Goal: Task Accomplishment & Management: Manage account settings

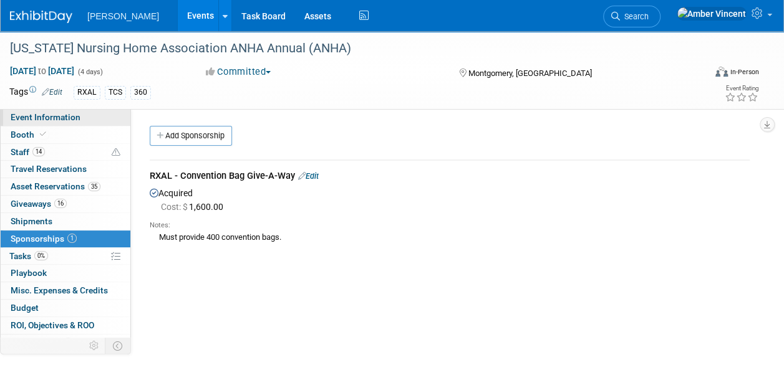
click at [42, 120] on span "Event Information" at bounding box center [46, 117] width 70 height 10
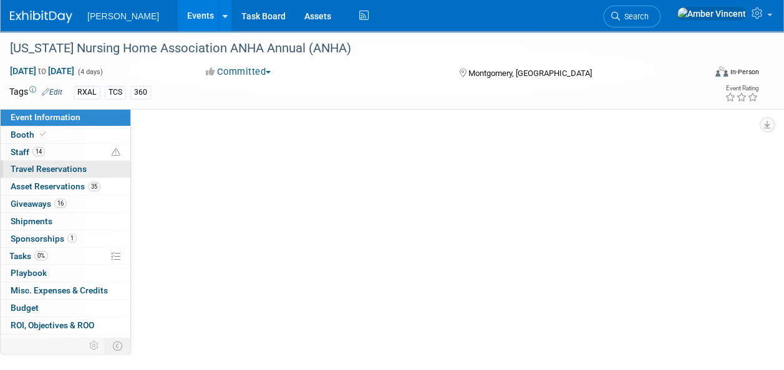
select select "Exhibitor/Sponsor"
select select "Yes"
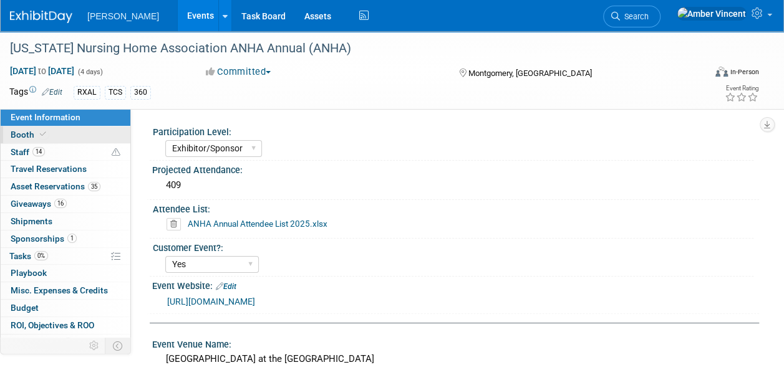
click at [45, 132] on span at bounding box center [42, 134] width 11 height 9
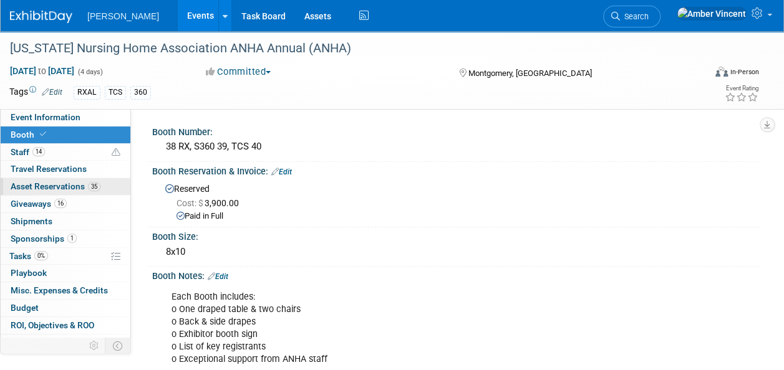
click at [59, 186] on span "Asset Reservations 35" at bounding box center [56, 186] width 90 height 10
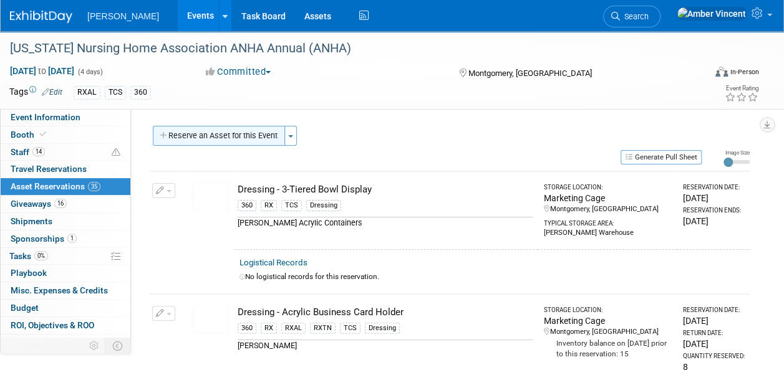
click at [259, 134] on button "Reserve an Asset for this Event" at bounding box center [219, 136] width 132 height 20
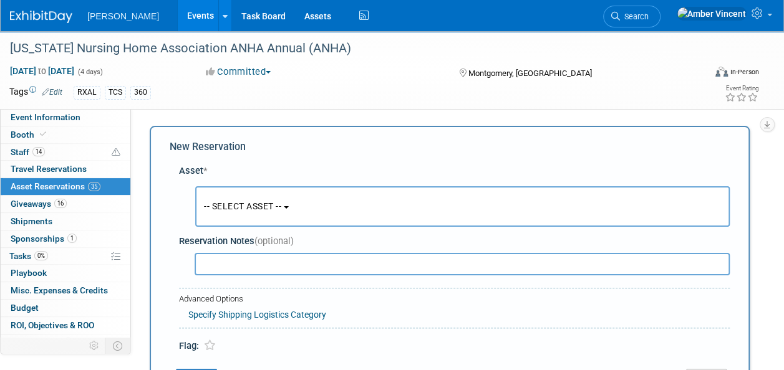
scroll to position [12, 0]
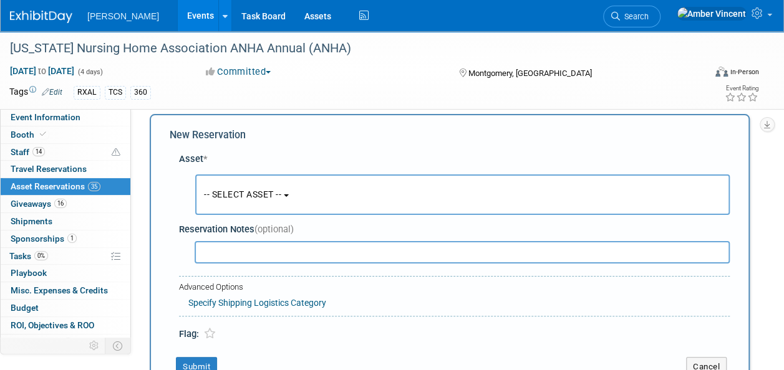
click at [256, 187] on button "-- SELECT ASSET --" at bounding box center [462, 195] width 534 height 41
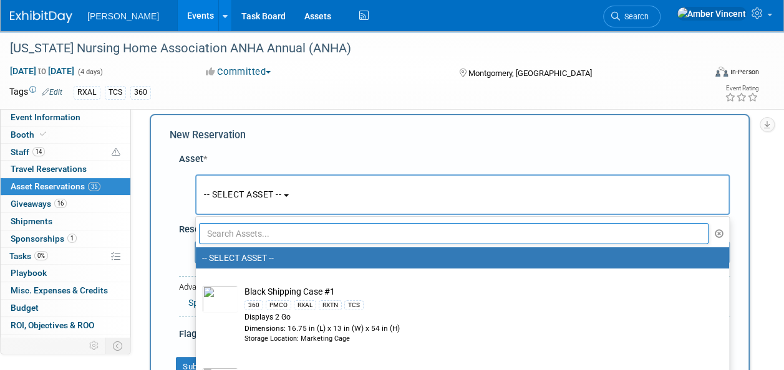
click at [267, 234] on input "text" at bounding box center [453, 233] width 509 height 21
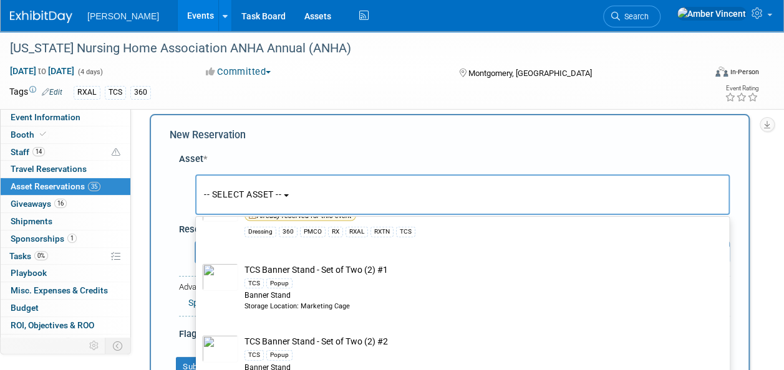
scroll to position [1933, 0]
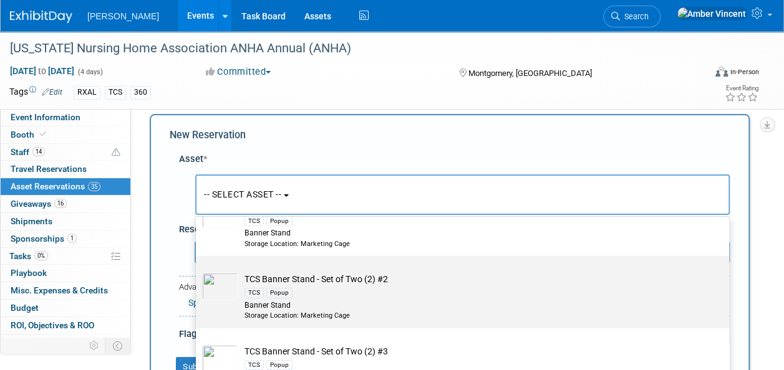
type input "tcs"
click at [317, 286] on div "TCS Popup" at bounding box center [473, 293] width 459 height 14
click at [198, 271] on input "TCS Banner Stand - Set of Two (2) #2 TCS Popup Banner Stand Storage Location: M…" at bounding box center [194, 267] width 8 height 8
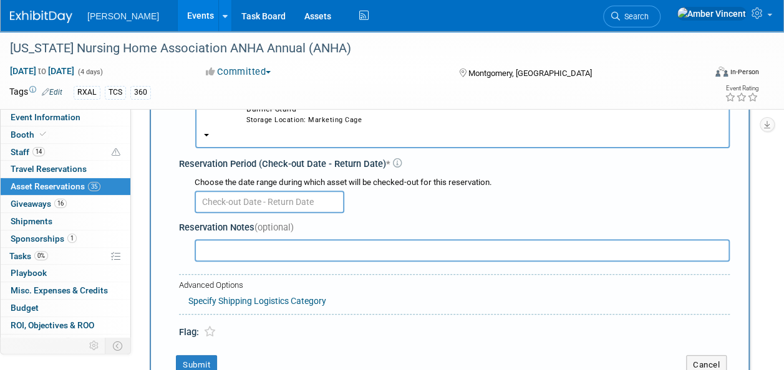
scroll to position [137, 0]
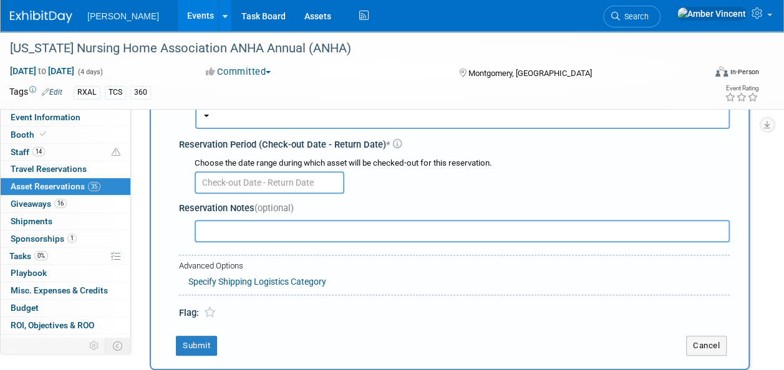
click at [299, 178] on input "text" at bounding box center [270, 182] width 150 height 22
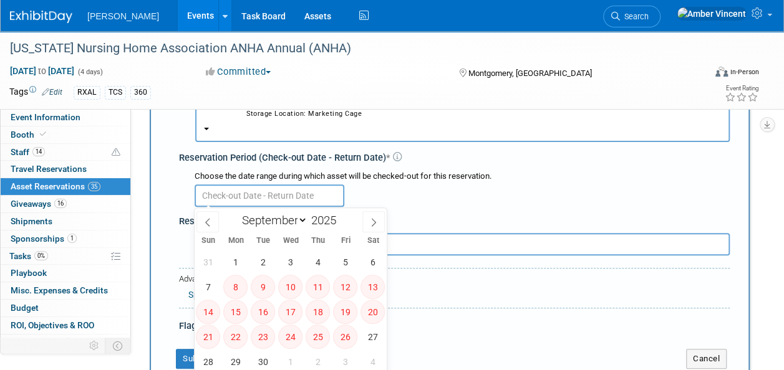
scroll to position [12, 0]
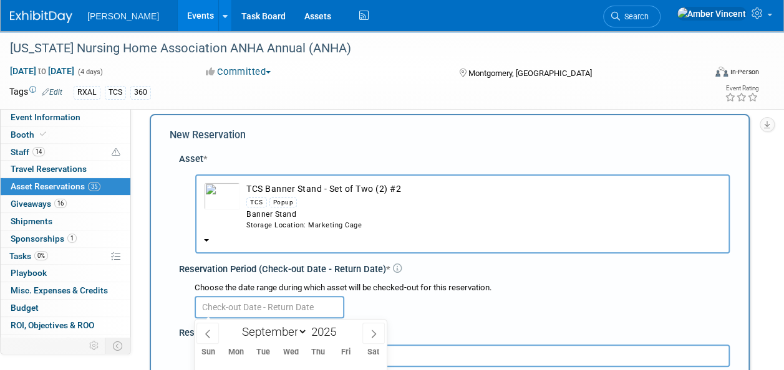
click at [276, 196] on div "TCS Popup" at bounding box center [483, 202] width 474 height 14
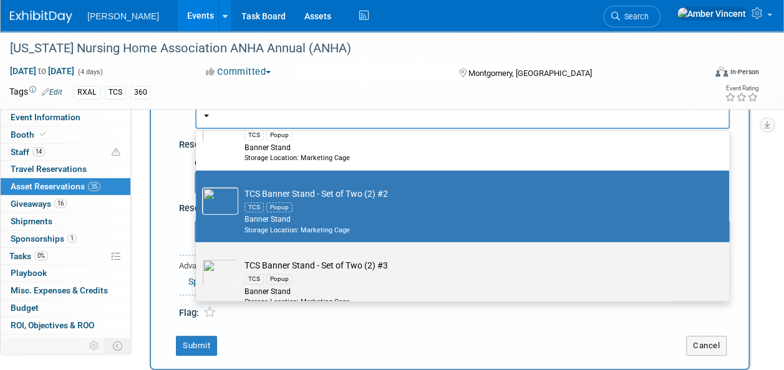
scroll to position [1870, 0]
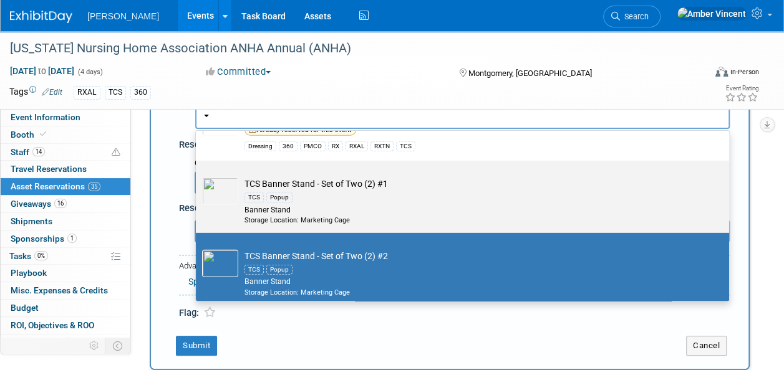
click at [294, 205] on div "Banner Stand" at bounding box center [473, 210] width 459 height 11
click at [198, 176] on input "TCS Banner Stand - Set of Two (2) #1 TCS Popup Banner Stand Storage Location: M…" at bounding box center [194, 172] width 8 height 8
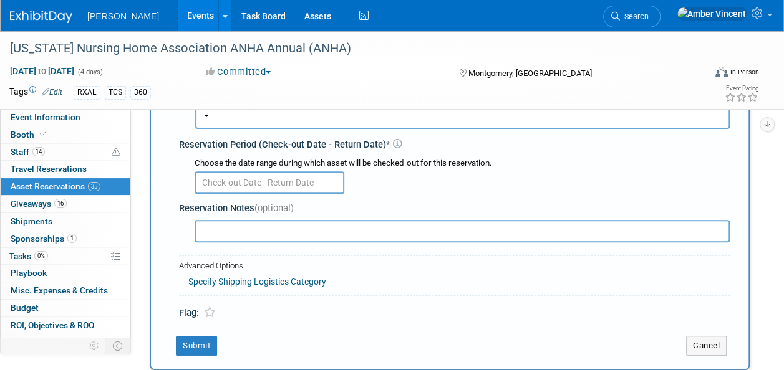
click at [274, 188] on body "[PERSON_NAME] Events Add Event Bulk Upload Events Shareable Event Boards Recent…" at bounding box center [392, 48] width 784 height 370
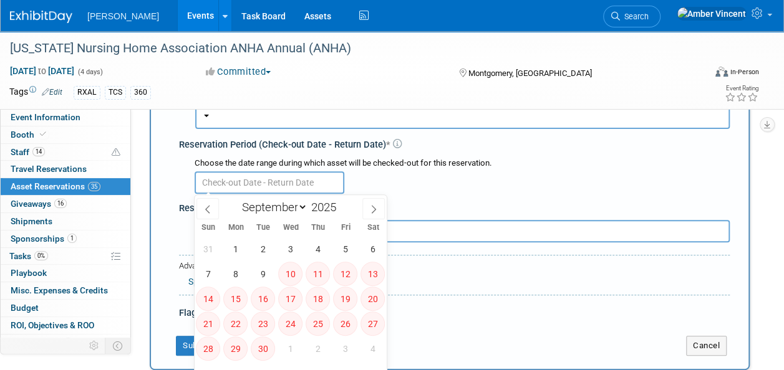
click at [420, 206] on div "Reservation Notes (optional)" at bounding box center [454, 208] width 550 height 13
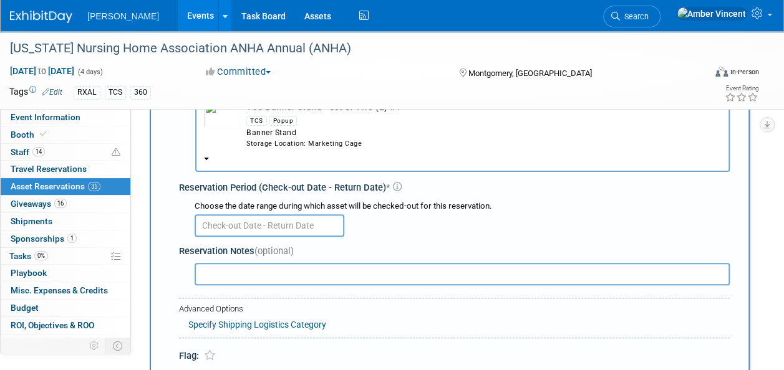
scroll to position [74, 0]
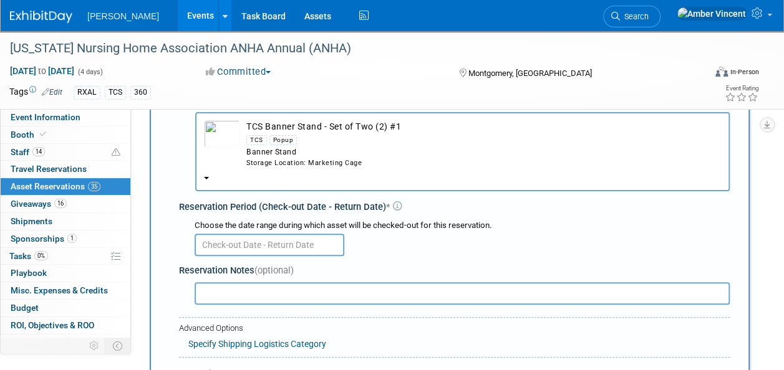
click at [272, 163] on div "Storage Location: Marketing Cage" at bounding box center [483, 163] width 474 height 10
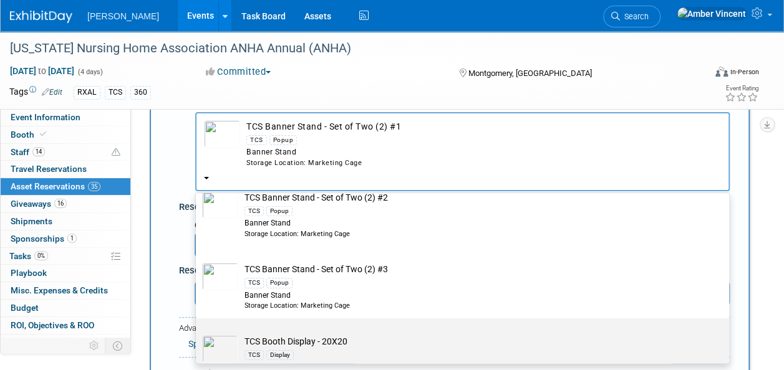
scroll to position [2057, 0]
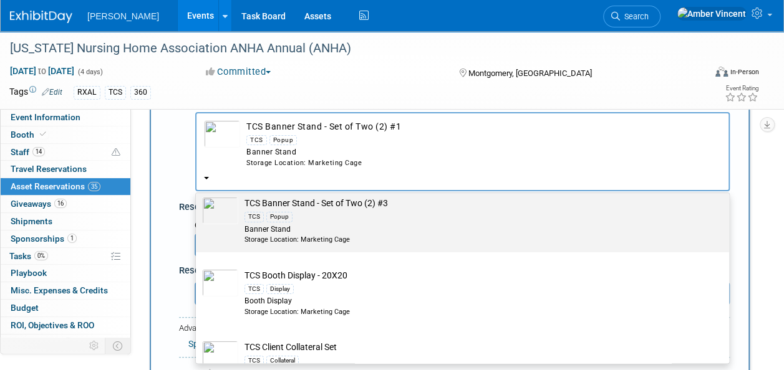
click at [295, 209] on div "TCS Popup" at bounding box center [473, 216] width 459 height 14
click at [198, 195] on input "TCS Banner Stand - Set of Two (2) #3 TCS Popup Banner Stand Storage Location: M…" at bounding box center [194, 191] width 8 height 8
select select "10723295"
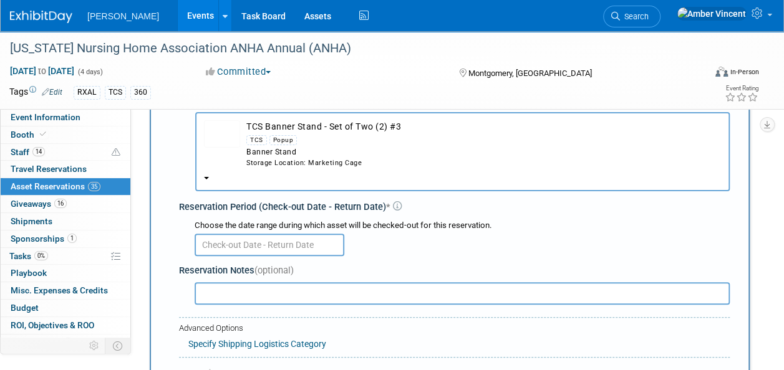
click at [269, 246] on input "text" at bounding box center [270, 245] width 150 height 22
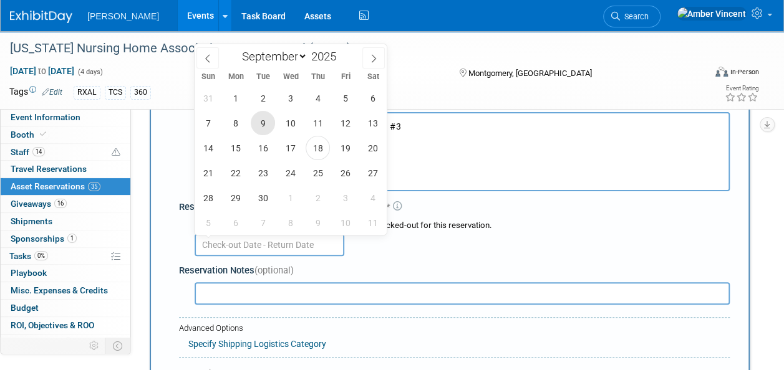
click at [267, 123] on span "9" at bounding box center [263, 123] width 24 height 24
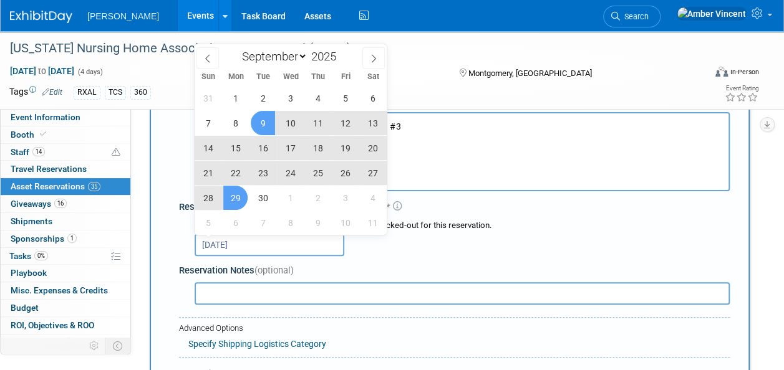
click at [238, 197] on span "29" at bounding box center [235, 198] width 24 height 24
type input "[DATE] to [DATE]"
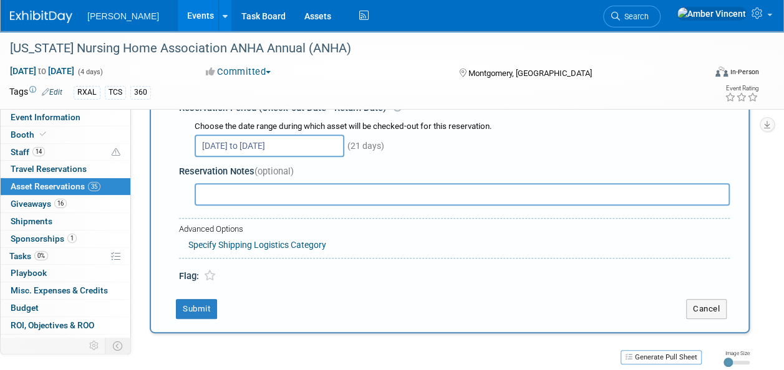
scroll to position [199, 0]
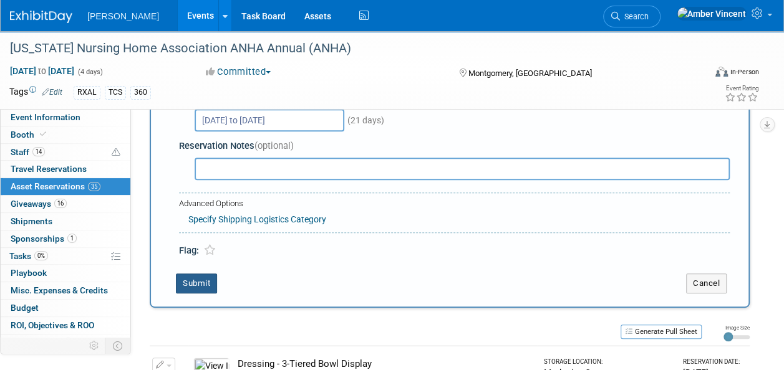
click at [199, 279] on button "Submit" at bounding box center [196, 284] width 41 height 20
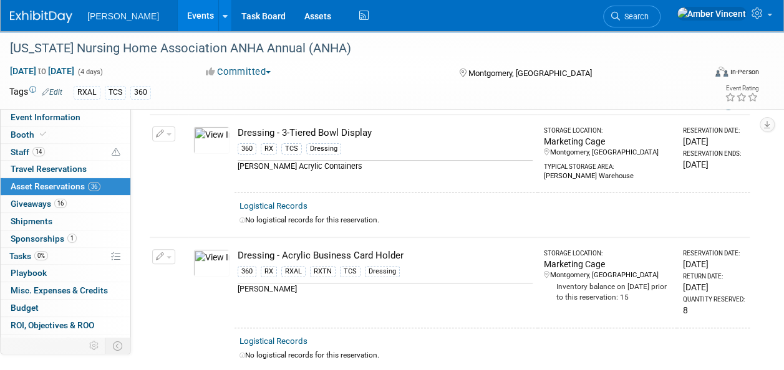
scroll to position [0, 0]
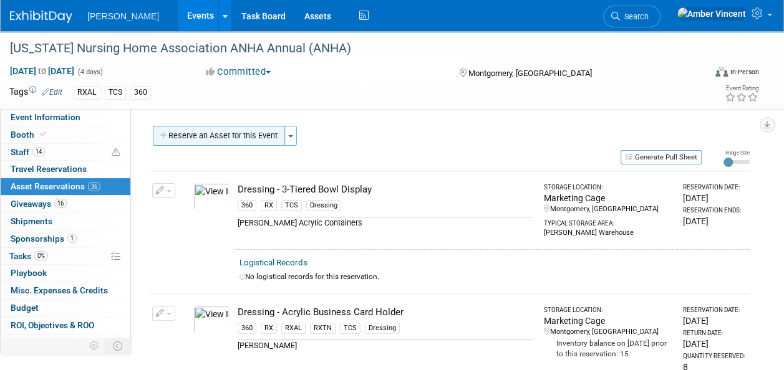
click at [254, 137] on button "Reserve an Asset for this Event" at bounding box center [219, 136] width 132 height 20
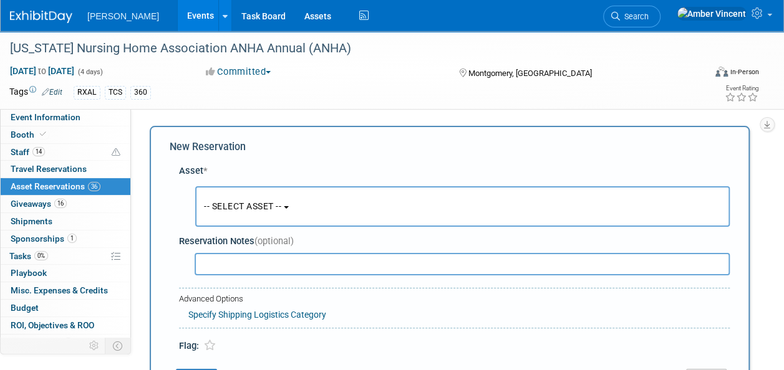
scroll to position [12, 0]
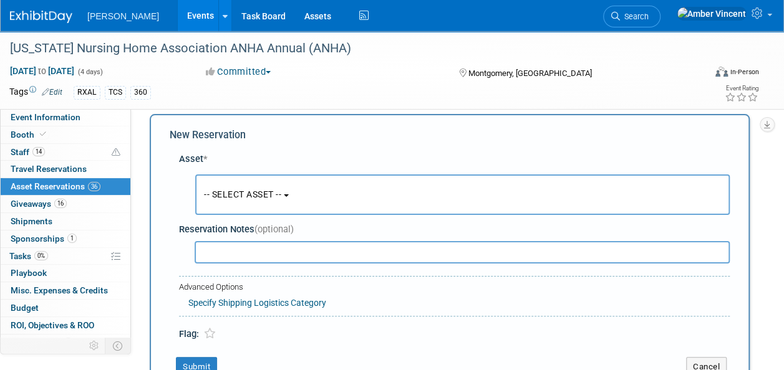
click at [256, 187] on button "-- SELECT ASSET --" at bounding box center [462, 195] width 534 height 41
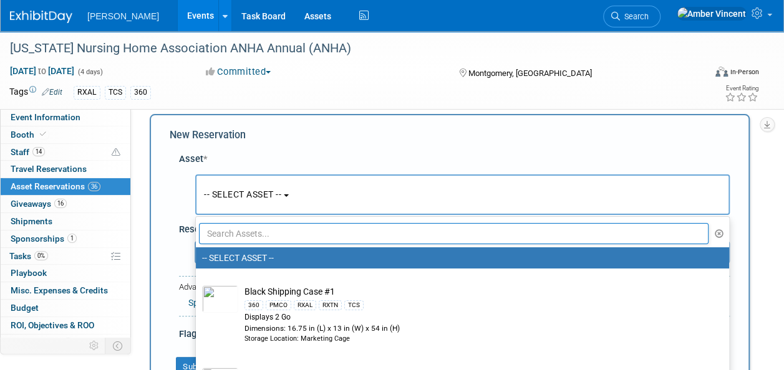
click at [254, 231] on input "text" at bounding box center [453, 233] width 509 height 21
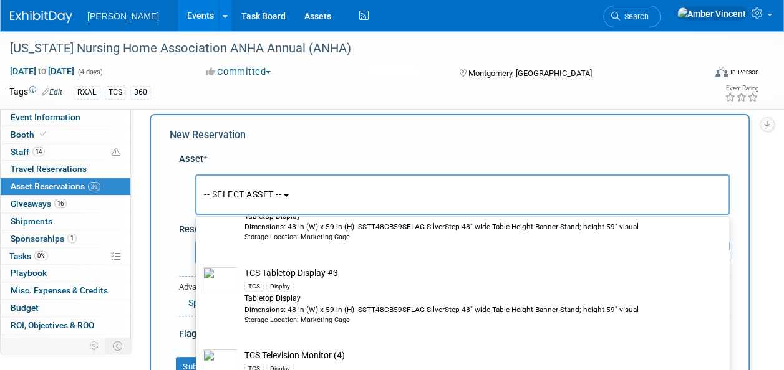
scroll to position [3741, 0]
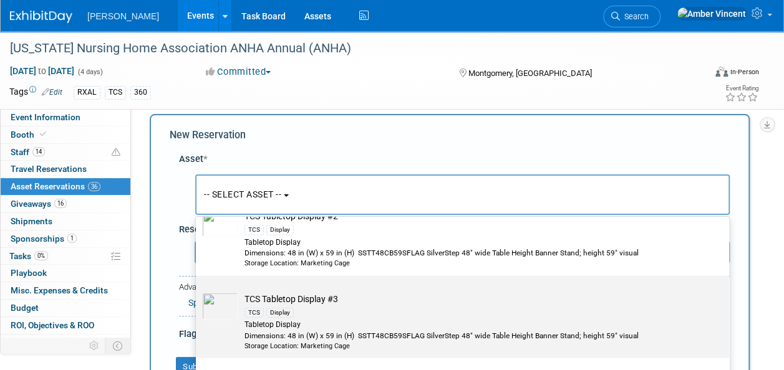
type input "tcs"
click at [281, 307] on div "Display" at bounding box center [279, 312] width 27 height 10
click at [198, 289] on input "TCS Tabletop Display #3 TCS Display Tabletop Display Dimensions: 48 in (W) x 59…" at bounding box center [194, 286] width 8 height 8
select select "10723297"
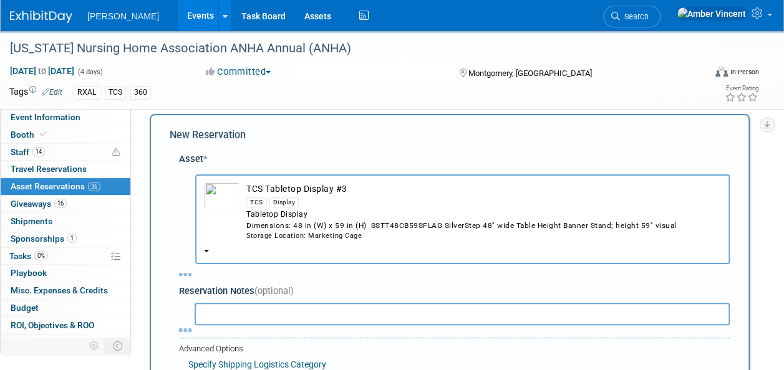
select select "8"
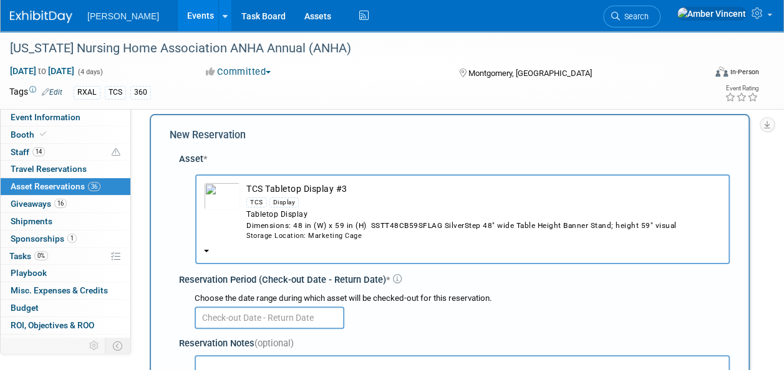
click at [264, 315] on input "text" at bounding box center [270, 318] width 150 height 22
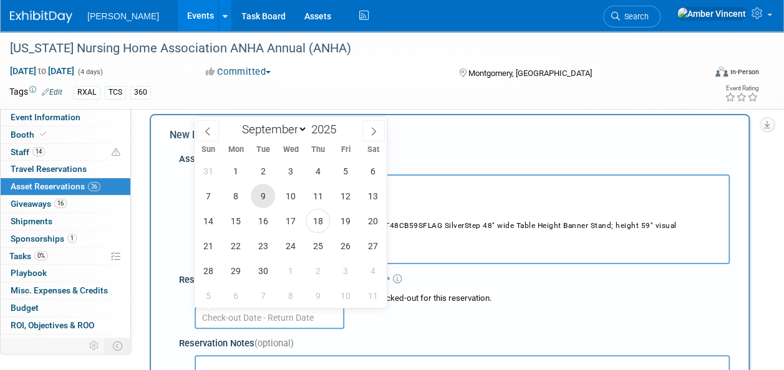
click at [259, 197] on span "9" at bounding box center [263, 196] width 24 height 24
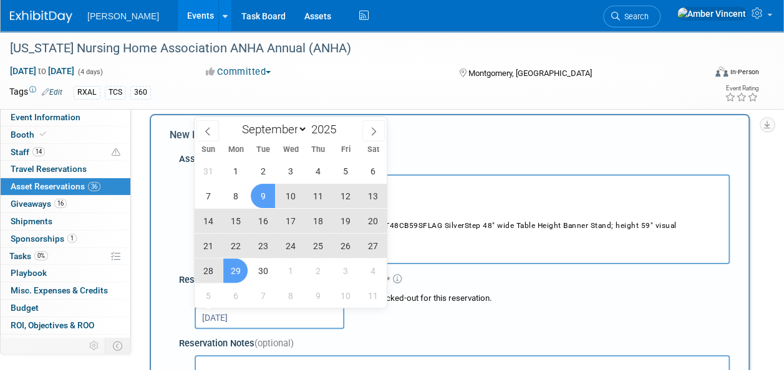
click at [244, 269] on span "29" at bounding box center [235, 271] width 24 height 24
type input "[DATE] to [DATE]"
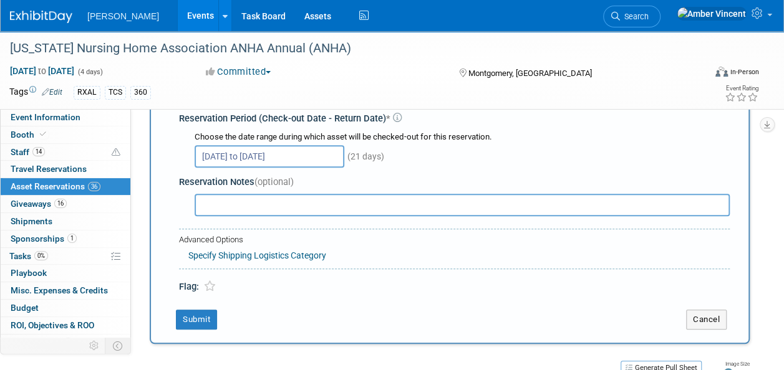
scroll to position [199, 0]
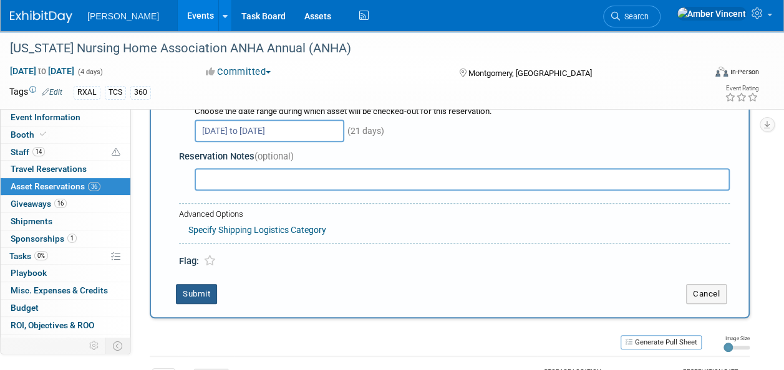
click at [196, 294] on button "Submit" at bounding box center [196, 294] width 41 height 20
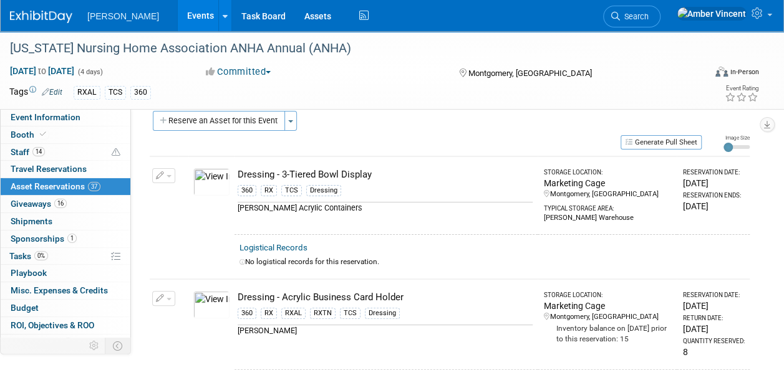
scroll to position [0, 0]
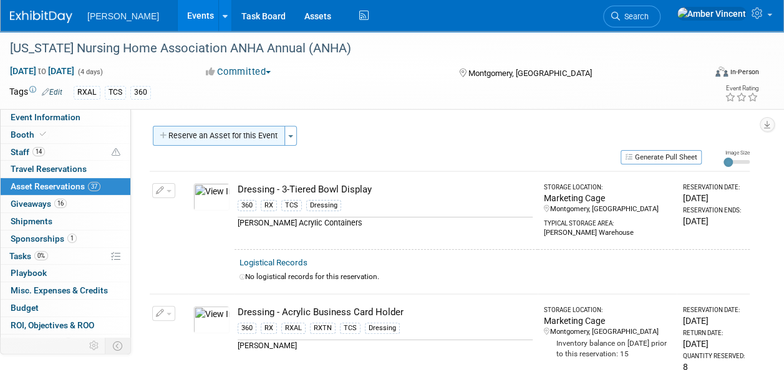
click at [267, 135] on button "Reserve an Asset for this Event" at bounding box center [219, 136] width 132 height 20
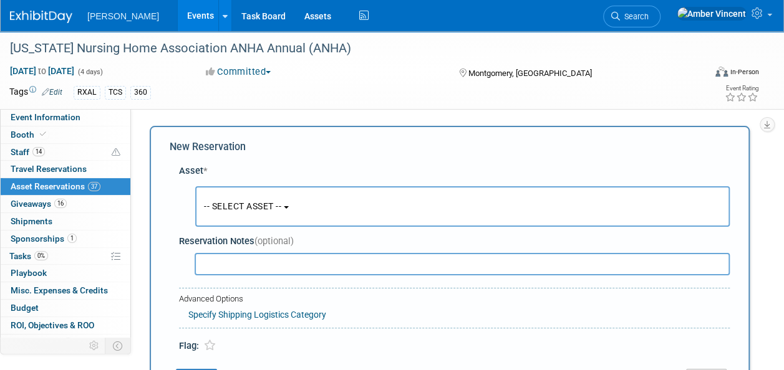
scroll to position [12, 0]
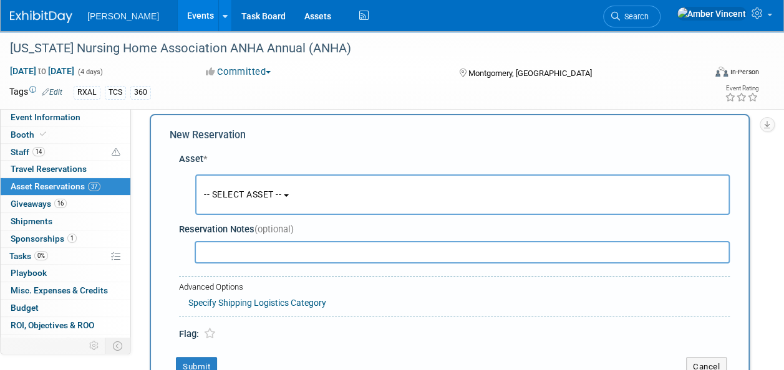
click at [249, 199] on span "-- SELECT ASSET --" at bounding box center [242, 195] width 77 height 10
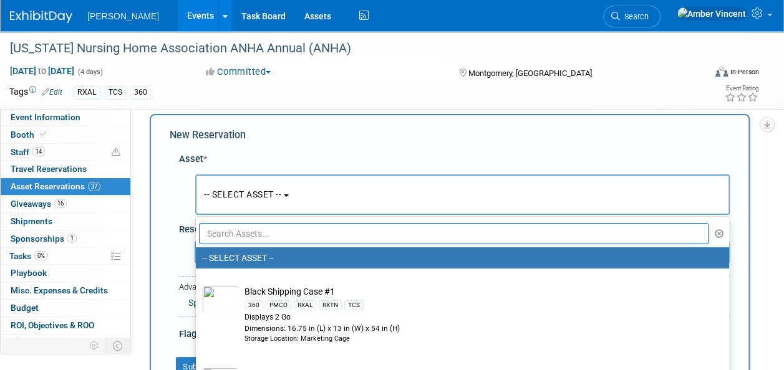
click at [254, 238] on input "text" at bounding box center [453, 233] width 509 height 21
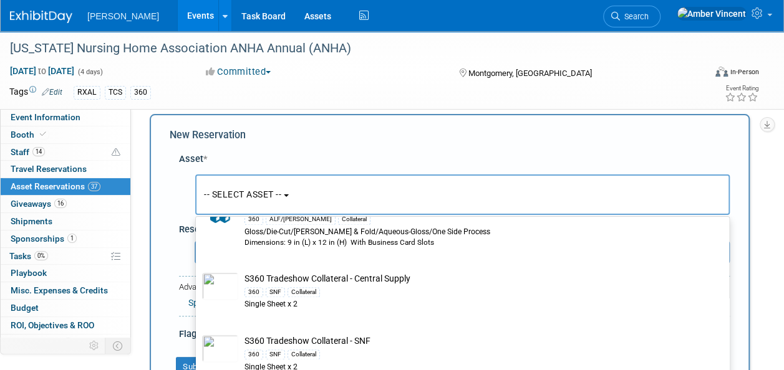
scroll to position [1060, 0]
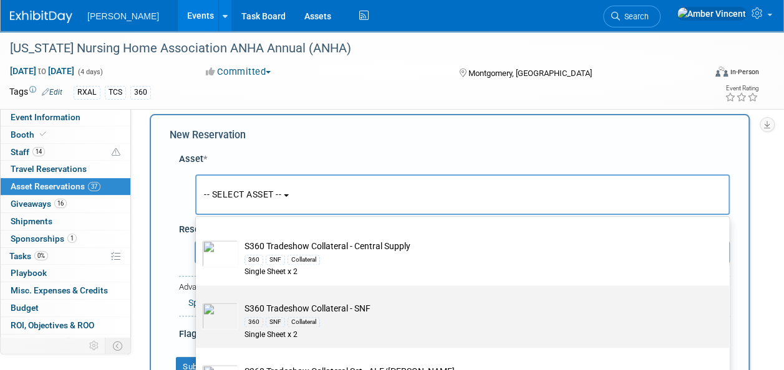
type input "collateral"
click at [344, 308] on td "S360 Tradeshow Collateral - SNF 360 SNF Collateral Single Sheet x 2" at bounding box center [471, 321] width 466 height 38
click at [198, 300] on input "S360 Tradeshow Collateral - SNF 360 SNF Collateral Single Sheet x 2" at bounding box center [194, 296] width 8 height 8
select select "10722320"
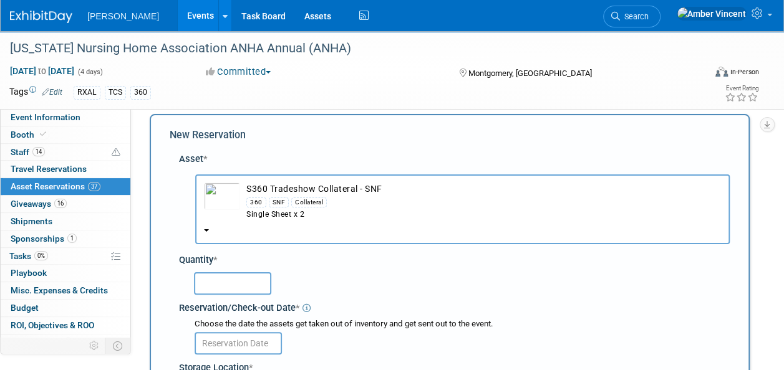
click at [213, 286] on input "text" at bounding box center [232, 283] width 77 height 22
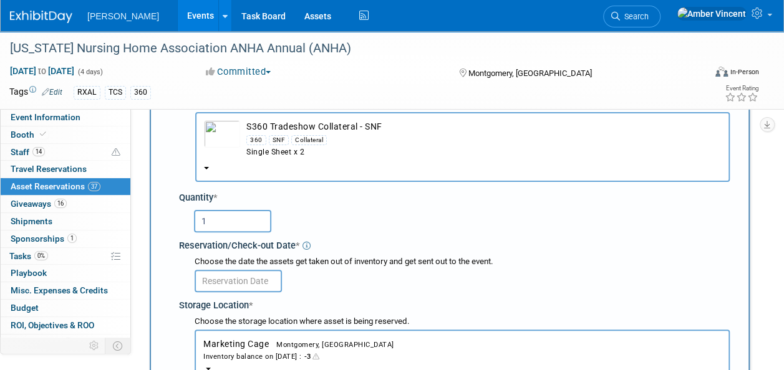
type input "1"
click at [237, 281] on body "[PERSON_NAME] Events Add Event Bulk Upload Events Shareable Event Boards Recent…" at bounding box center [392, 111] width 784 height 370
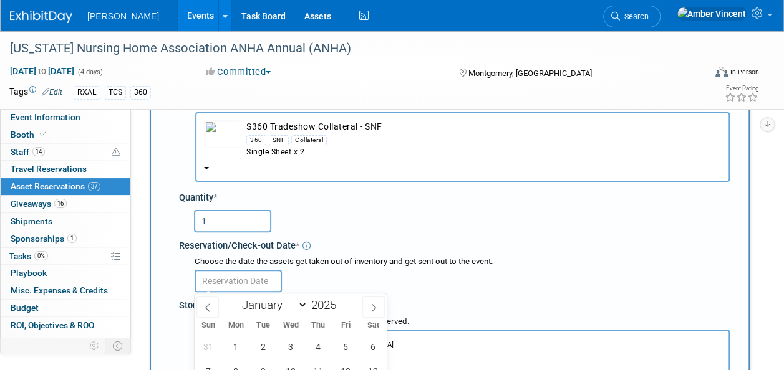
scroll to position [199, 0]
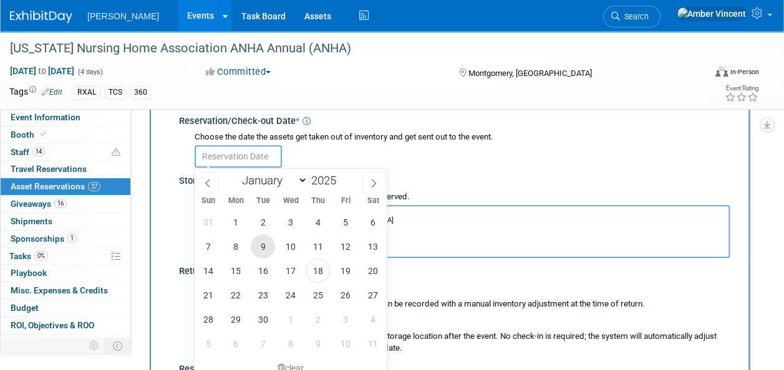
click at [269, 247] on span "9" at bounding box center [263, 246] width 24 height 24
type input "[DATE]"
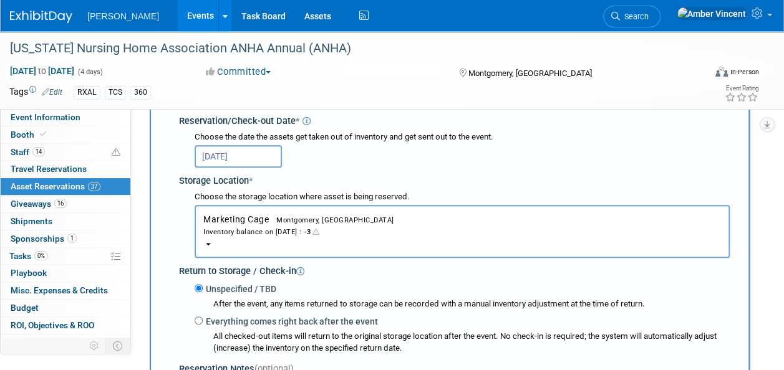
scroll to position [386, 0]
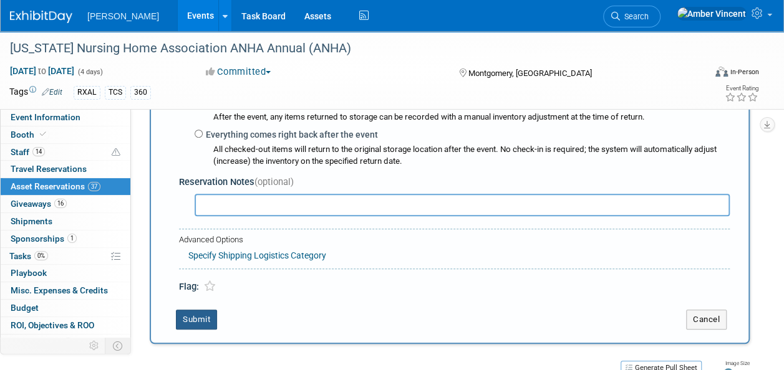
click at [183, 319] on button "Submit" at bounding box center [196, 320] width 41 height 20
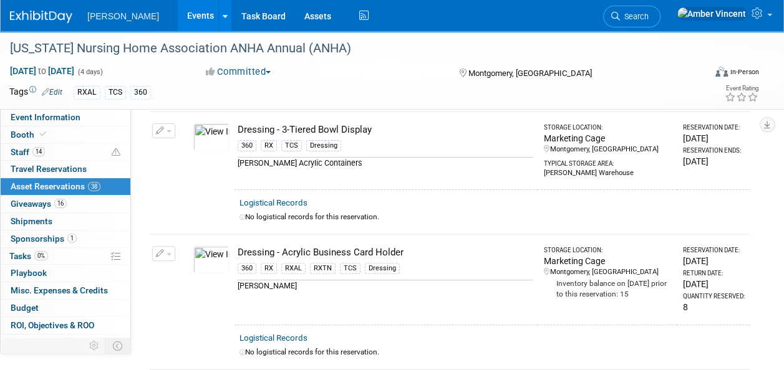
scroll to position [0, 0]
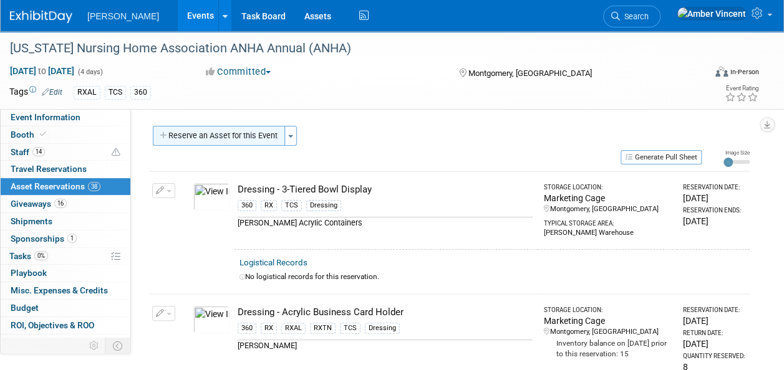
click at [255, 132] on button "Reserve an Asset for this Event" at bounding box center [219, 136] width 132 height 20
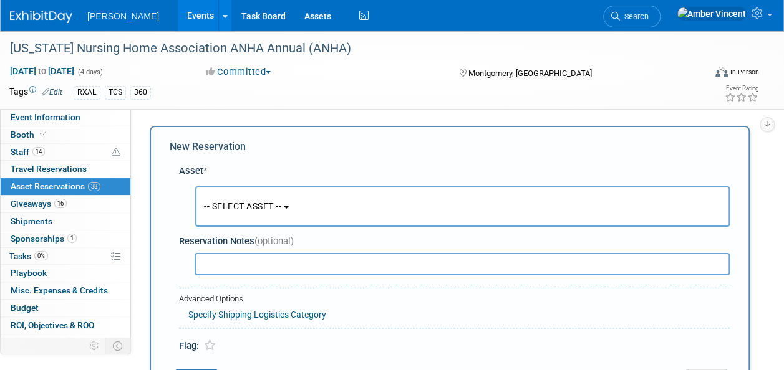
scroll to position [12, 0]
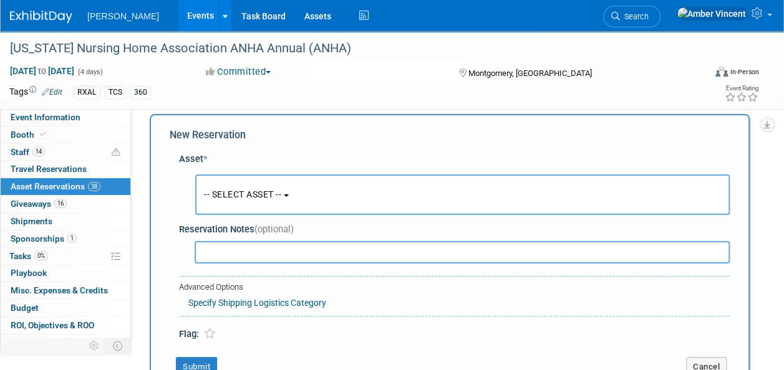
click at [242, 199] on span "-- SELECT ASSET --" at bounding box center [242, 195] width 77 height 10
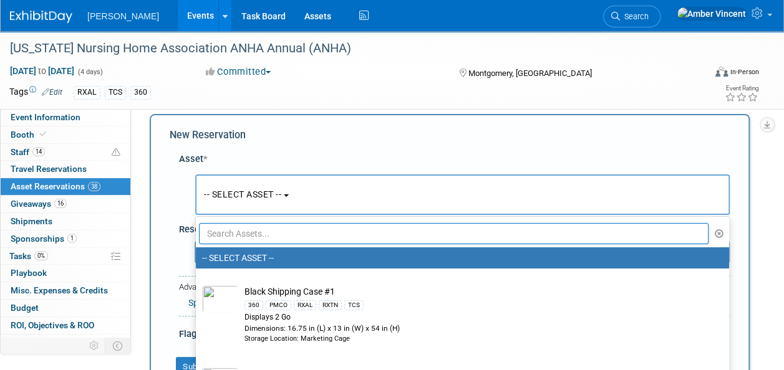
click at [246, 237] on input "text" at bounding box center [453, 233] width 509 height 21
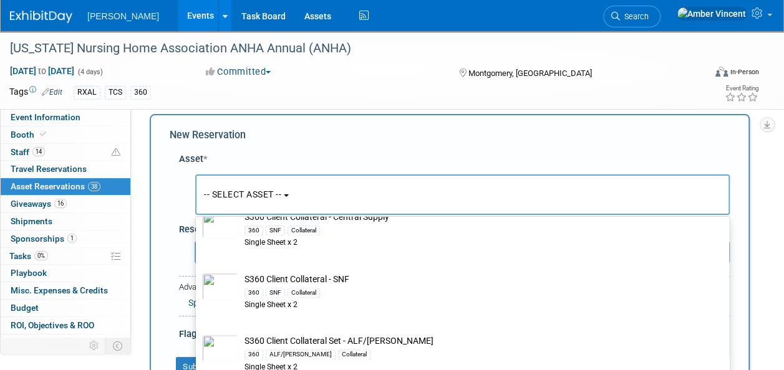
scroll to position [748, 0]
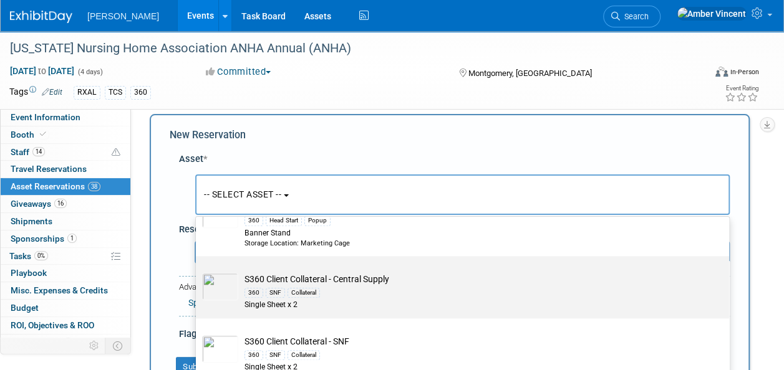
type input "s360"
click at [298, 286] on div "360 SNF Collateral" at bounding box center [473, 293] width 459 height 14
click at [198, 271] on input "S360 Client Collateral - Central Supply 360 SNF Collateral Single Sheet x 2" at bounding box center [194, 267] width 8 height 8
select select "10729263"
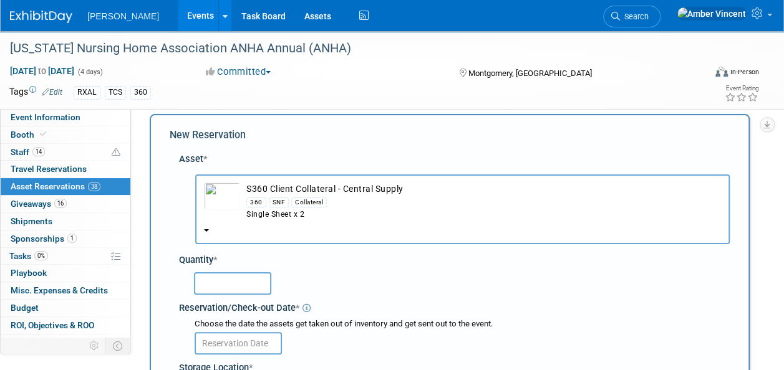
click at [230, 283] on input "text" at bounding box center [232, 283] width 77 height 22
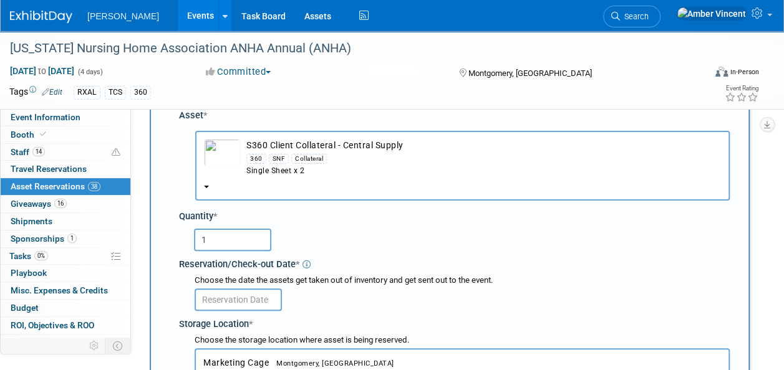
scroll to position [74, 0]
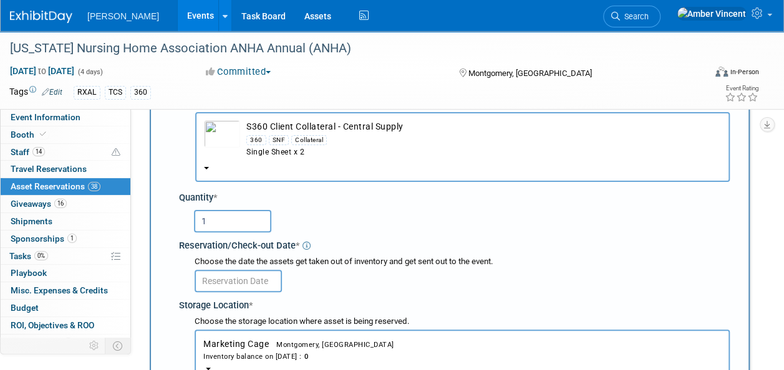
type input "1"
click at [229, 270] on input "text" at bounding box center [238, 281] width 87 height 22
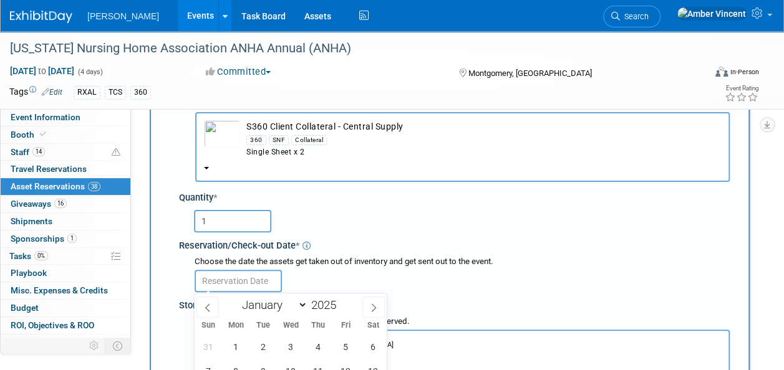
scroll to position [199, 0]
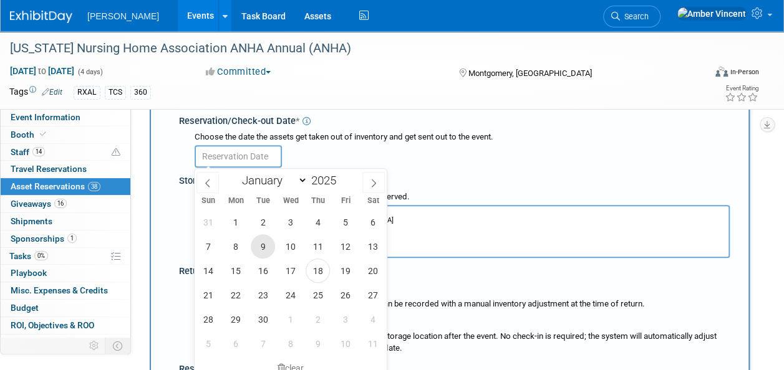
click at [266, 248] on span "9" at bounding box center [263, 246] width 24 height 24
type input "[DATE]"
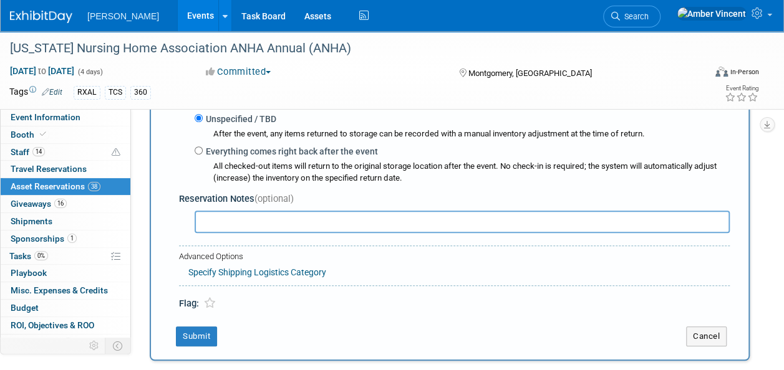
scroll to position [448, 0]
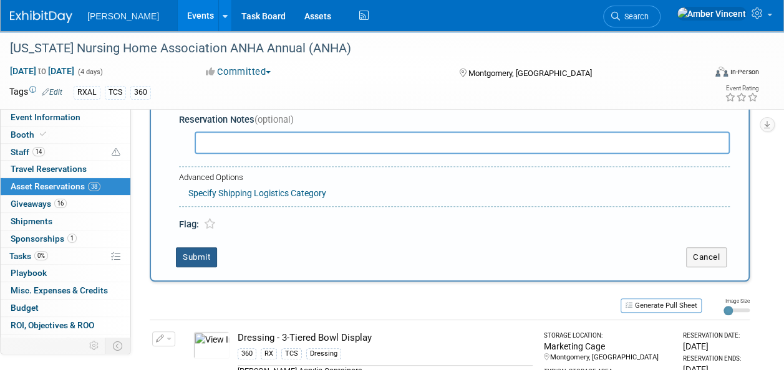
click at [204, 258] on button "Submit" at bounding box center [196, 258] width 41 height 20
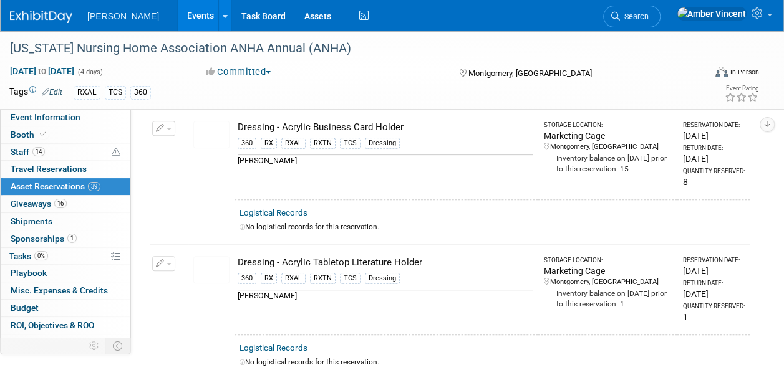
scroll to position [0, 0]
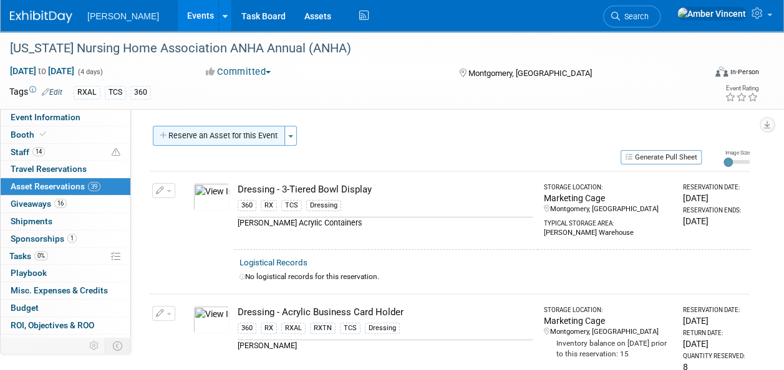
click at [237, 145] on button "Reserve an Asset for this Event" at bounding box center [219, 136] width 132 height 20
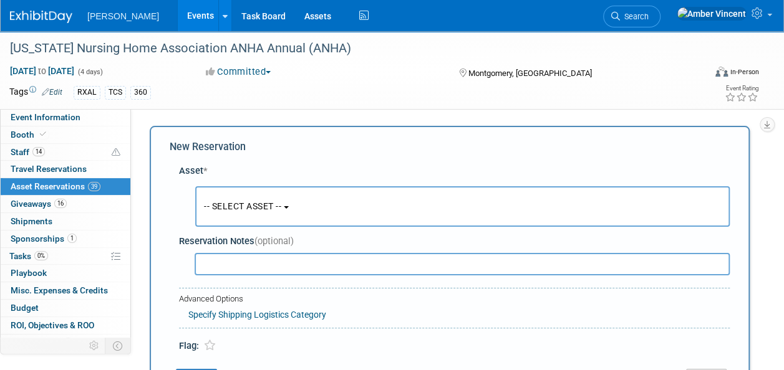
scroll to position [12, 0]
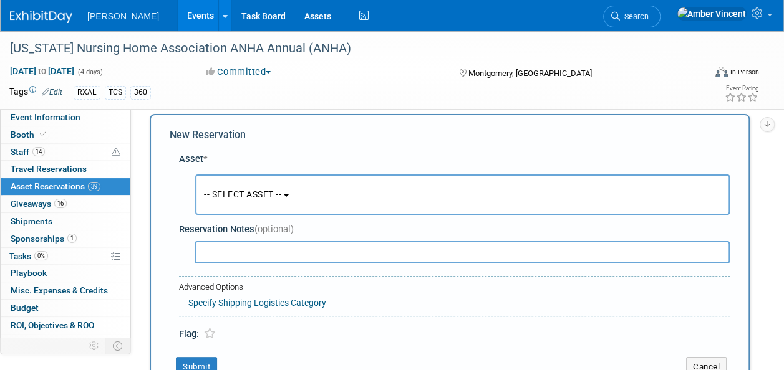
click at [235, 181] on button "-- SELECT ASSET --" at bounding box center [462, 195] width 534 height 41
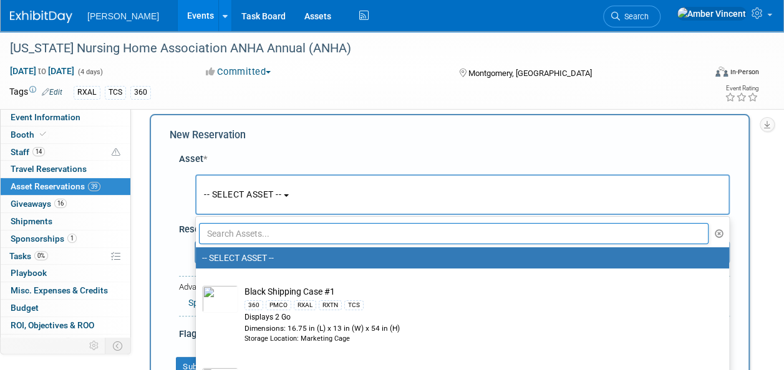
click at [247, 241] on input "text" at bounding box center [453, 233] width 509 height 21
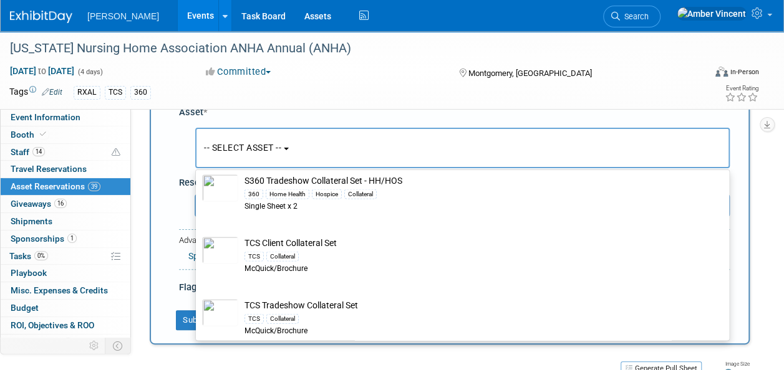
scroll to position [74, 0]
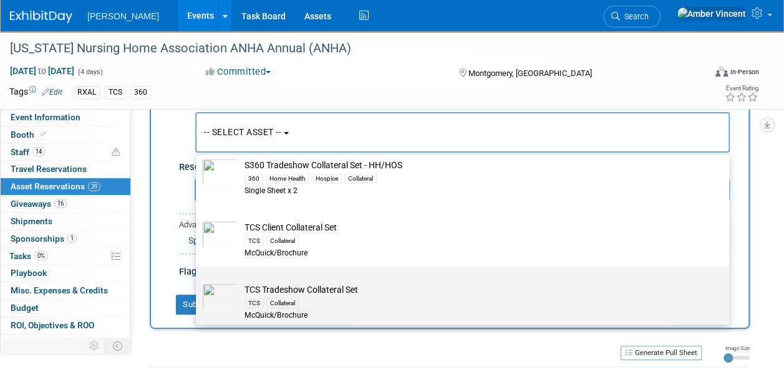
type input "collateral"
click at [280, 283] on td "TCS Tradeshow Collateral Set TCS Collateral McQuick/Brochure" at bounding box center [471, 302] width 466 height 38
click at [198, 277] on input "TCS Tradeshow Collateral Set TCS Collateral McQuick/Brochure" at bounding box center [194, 277] width 8 height 8
select select "10722522"
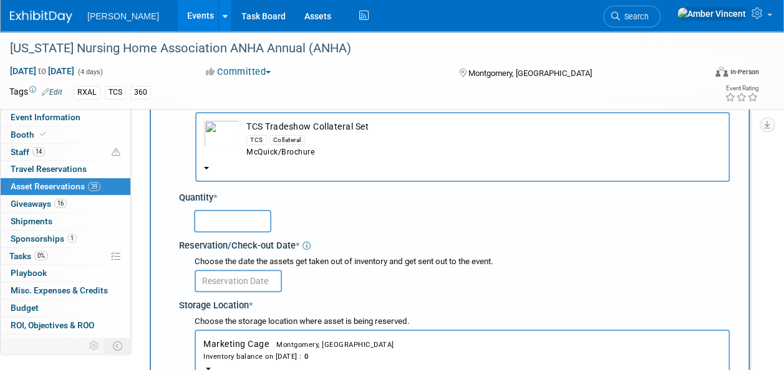
click at [251, 224] on input "text" at bounding box center [232, 221] width 77 height 22
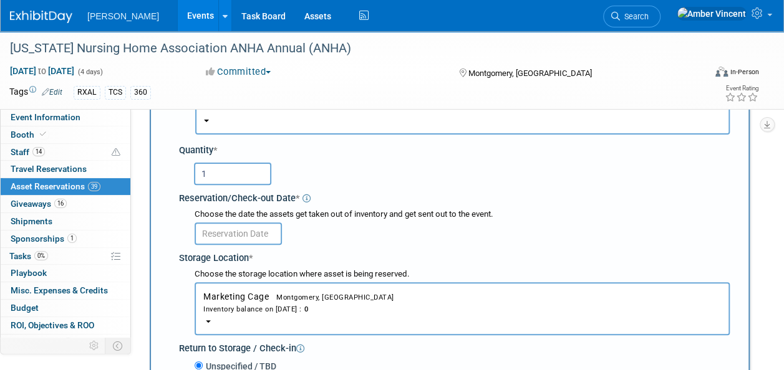
scroll to position [137, 0]
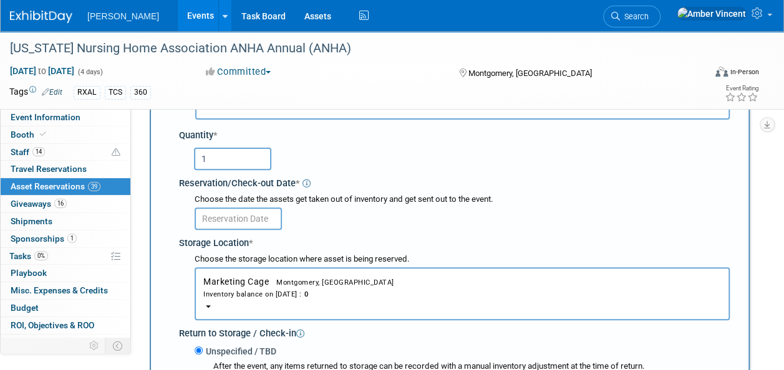
type input "1"
click at [228, 216] on input "text" at bounding box center [238, 219] width 87 height 22
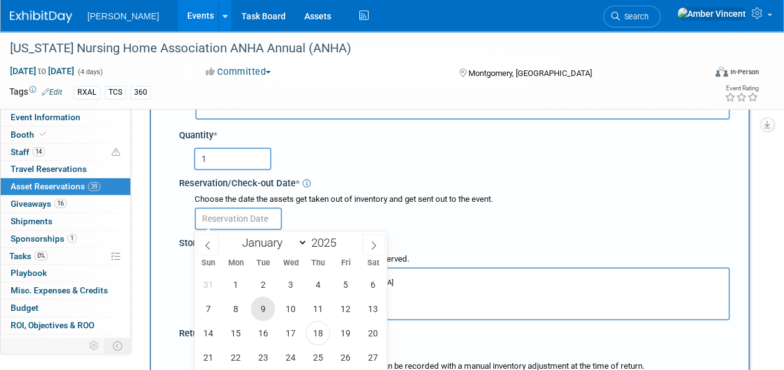
click at [264, 307] on span "9" at bounding box center [263, 309] width 24 height 24
type input "[DATE]"
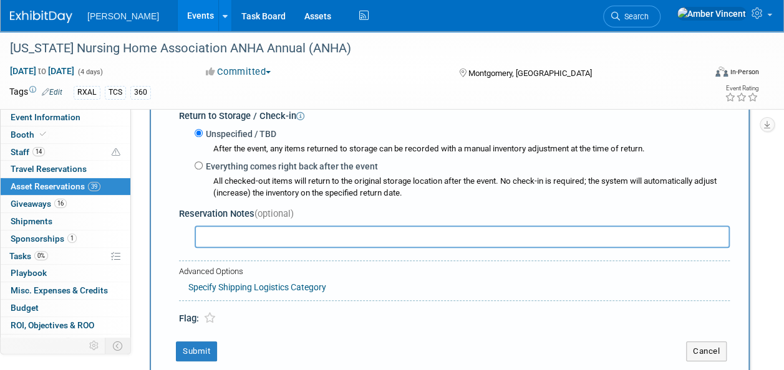
scroll to position [386, 0]
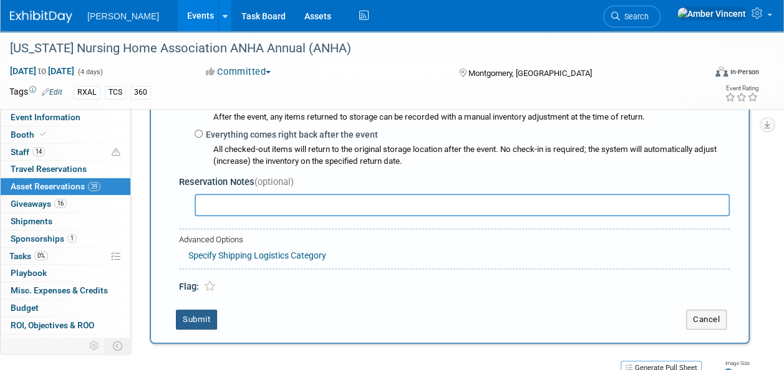
click at [195, 322] on button "Submit" at bounding box center [196, 320] width 41 height 20
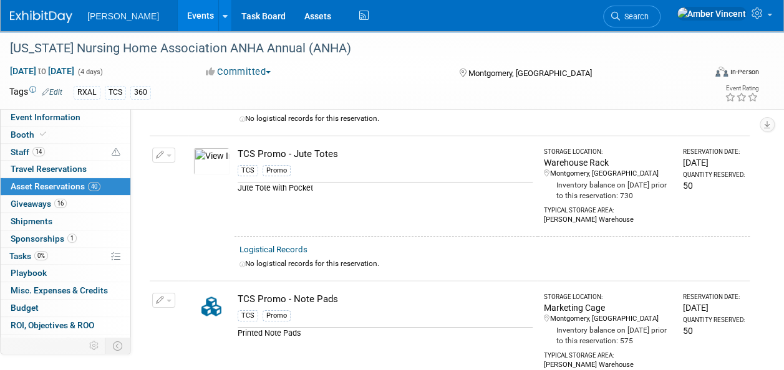
scroll to position [4451, 0]
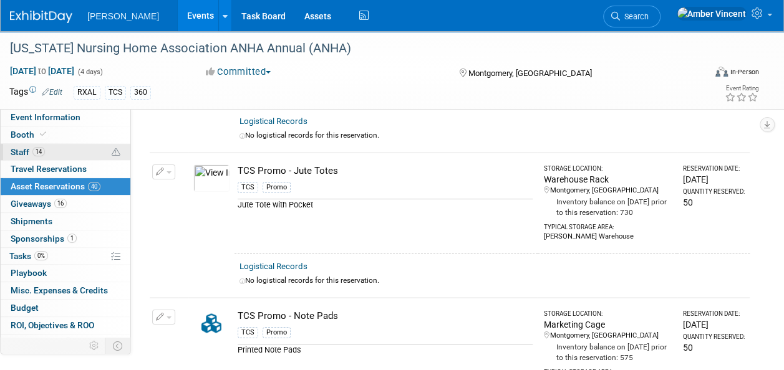
drag, startPoint x: 12, startPoint y: 136, endPoint x: 34, endPoint y: 151, distance: 26.8
click at [12, 136] on span "Booth" at bounding box center [30, 135] width 38 height 10
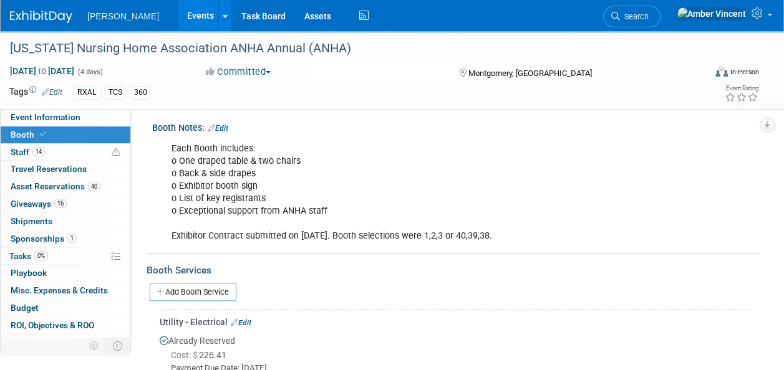
scroll to position [187, 0]
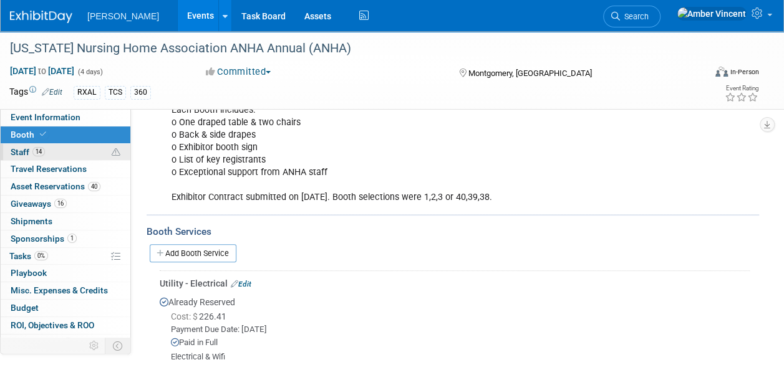
click at [49, 147] on link "14 Staff 14" at bounding box center [66, 152] width 130 height 17
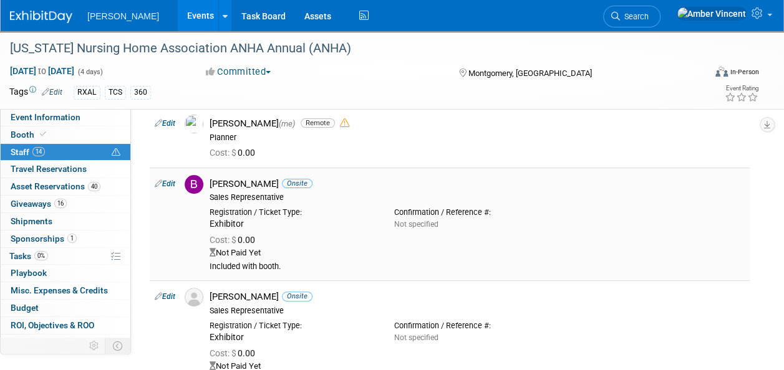
scroll to position [0, 0]
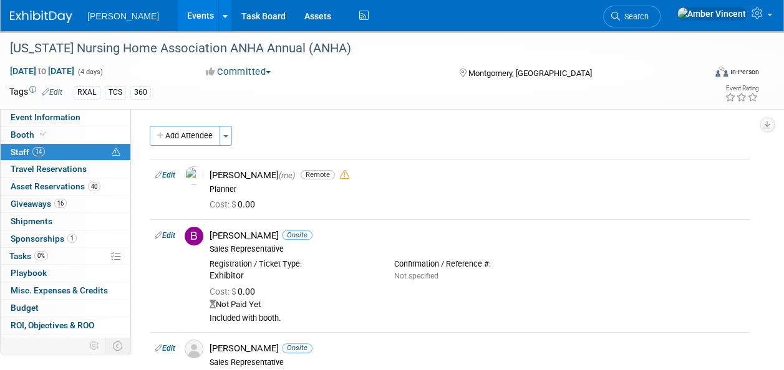
click at [204, 125] on div "Participation Level: Exhibitor Exhibitor/Sponsor Projected Attendance: No" at bounding box center [445, 237] width 628 height 257
click at [203, 138] on button "Add Attendee" at bounding box center [185, 136] width 70 height 20
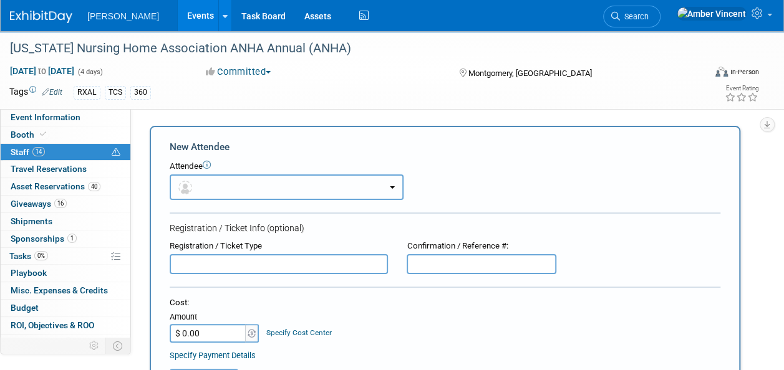
click at [249, 191] on button "button" at bounding box center [287, 188] width 234 height 26
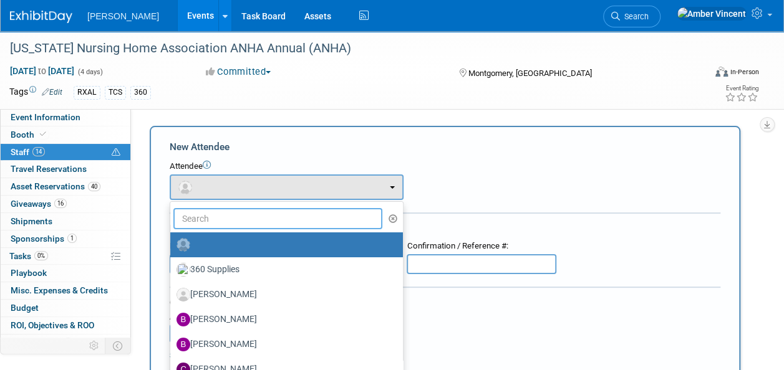
click at [247, 218] on input "text" at bounding box center [277, 218] width 209 height 21
type input "[PERSON_NAME]"
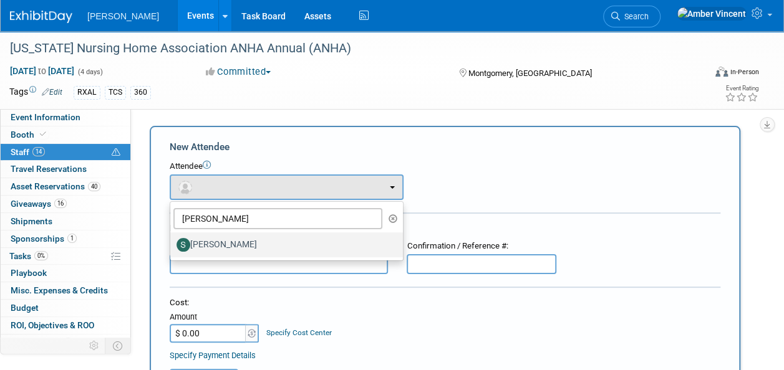
click at [256, 238] on label "[PERSON_NAME]" at bounding box center [283, 245] width 214 height 20
click at [172, 239] on input "[PERSON_NAME]" at bounding box center [168, 243] width 8 height 8
select select "53b5d561-1665-4f9a-a73e-5482e149a32b"
select select "200"
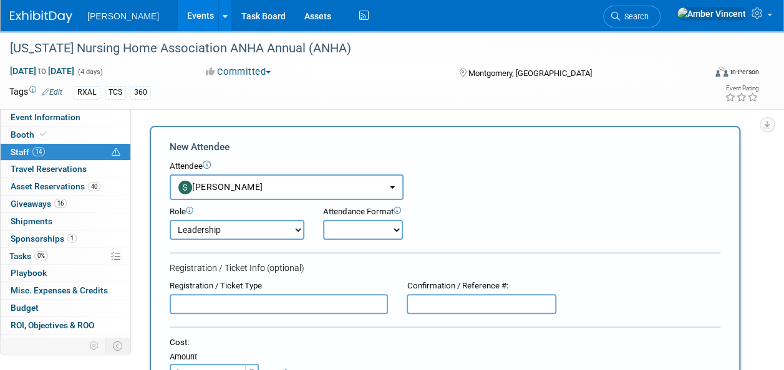
click at [346, 231] on select "Onsite Remote" at bounding box center [363, 230] width 80 height 20
select select "1"
click at [323, 220] on select "Onsite Remote" at bounding box center [363, 230] width 80 height 20
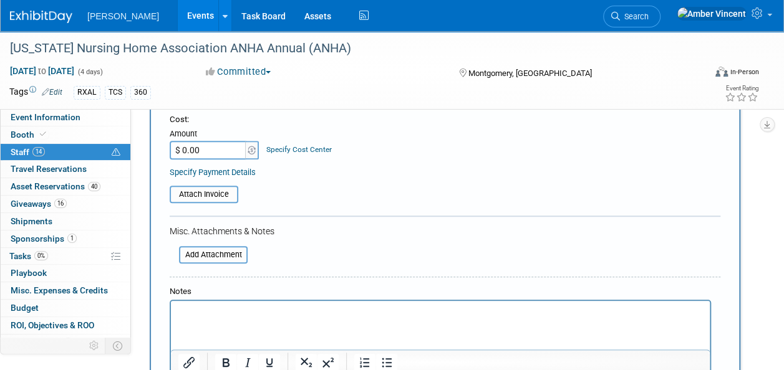
scroll to position [249, 0]
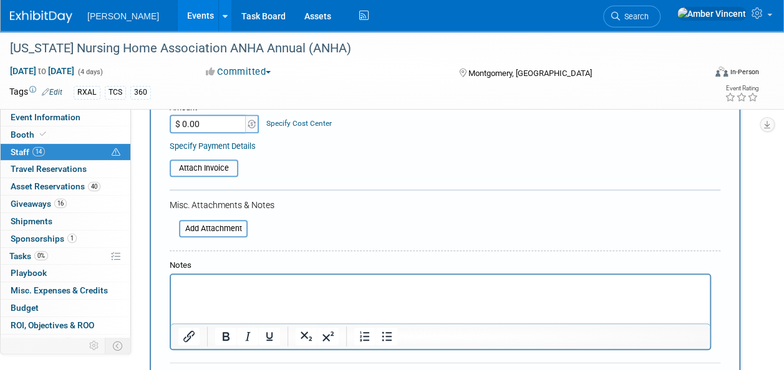
click at [279, 292] on html at bounding box center [440, 283] width 539 height 17
drag, startPoint x: 317, startPoint y: 282, endPoint x: 357, endPoint y: 549, distance: 269.7
click at [171, 275] on html "Requested to attend on [DATE]" at bounding box center [440, 283] width 539 height 17
copy p "Requested to attend on [DATE]"
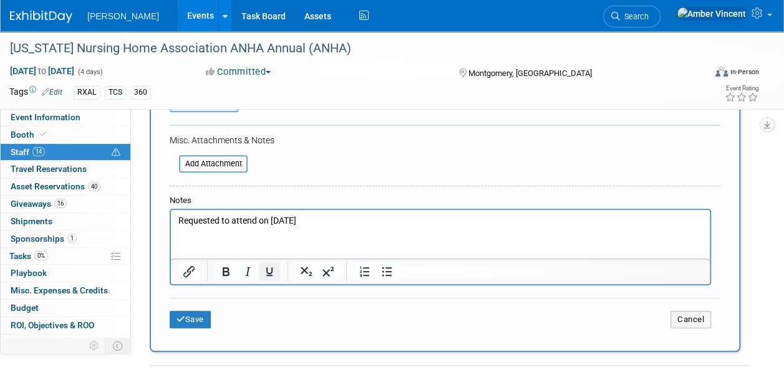
scroll to position [374, 0]
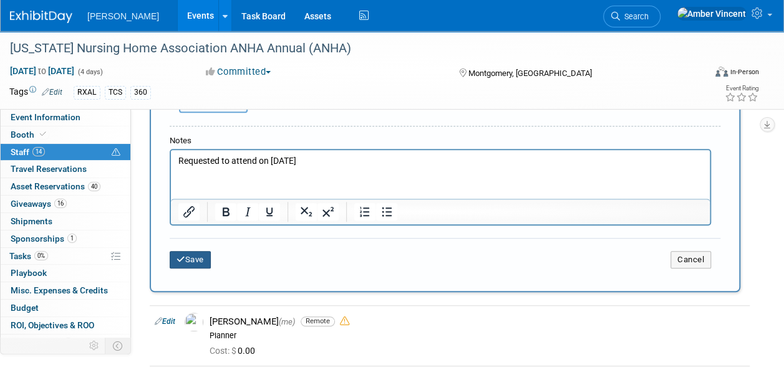
click at [204, 257] on button "Save" at bounding box center [190, 259] width 41 height 17
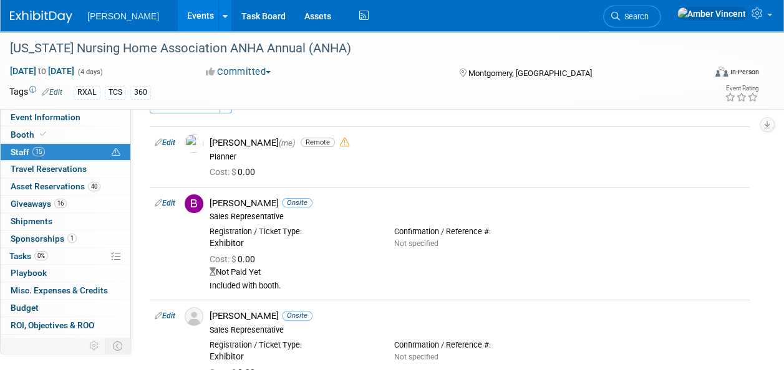
scroll to position [0, 0]
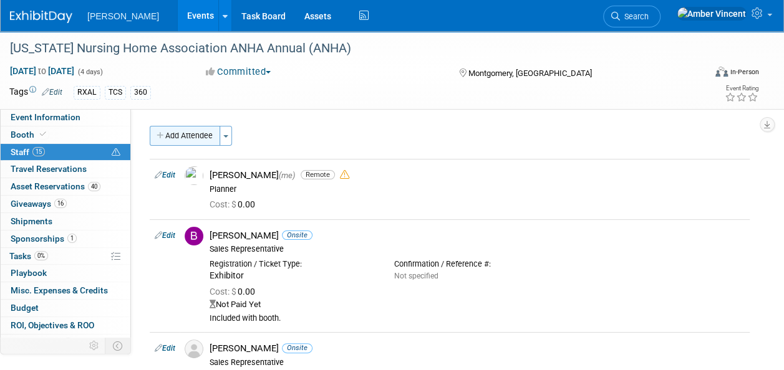
click at [197, 136] on button "Add Attendee" at bounding box center [185, 136] width 70 height 20
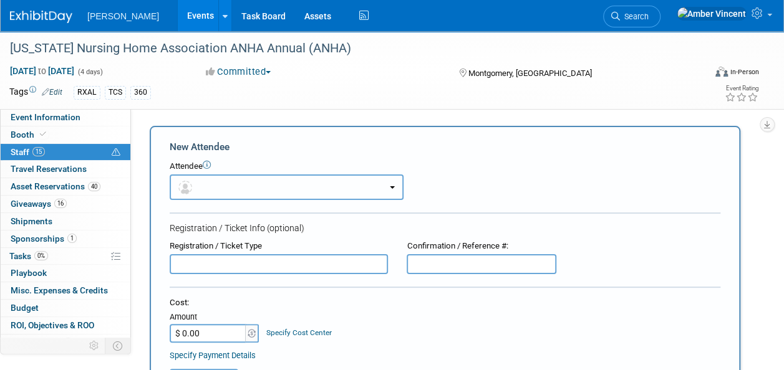
click at [234, 192] on button "button" at bounding box center [287, 188] width 234 height 26
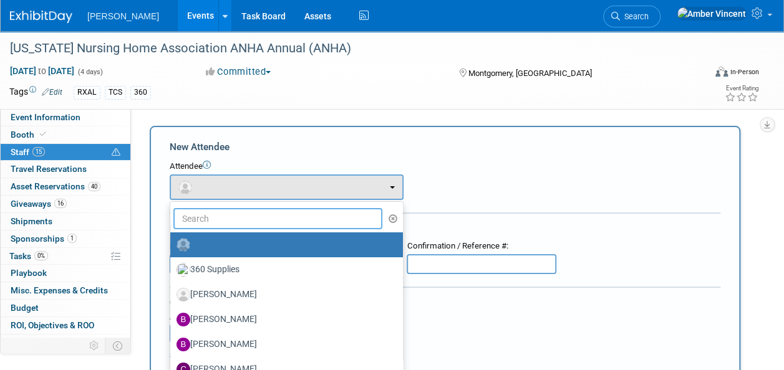
click at [236, 216] on input "text" at bounding box center [277, 218] width 209 height 21
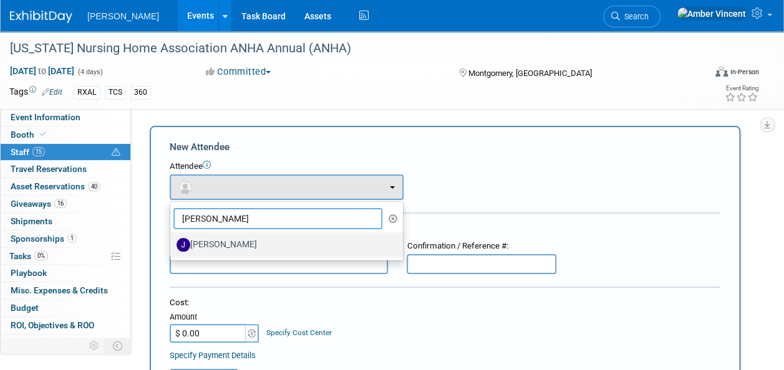
type input "[PERSON_NAME]"
click at [231, 253] on label "[PERSON_NAME]" at bounding box center [283, 245] width 214 height 20
click at [172, 248] on input "[PERSON_NAME]" at bounding box center [168, 243] width 8 height 8
select select "8c00a05e-99ef-43b4-b2a2-921aacc1a2e1"
select select "4"
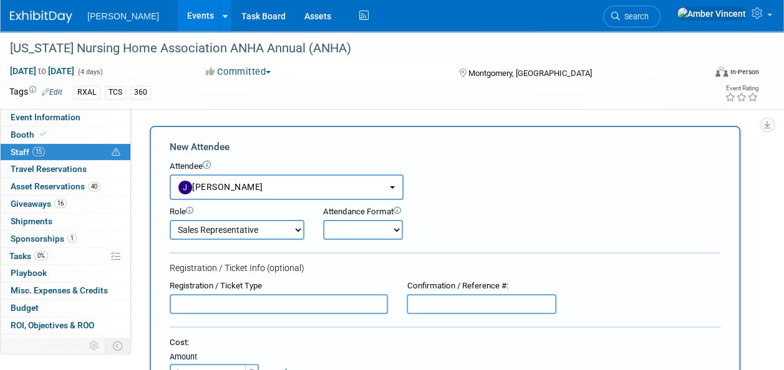
click at [325, 227] on select "Onsite Remote" at bounding box center [363, 230] width 80 height 20
select select "1"
click at [323, 220] on select "Onsite Remote" at bounding box center [363, 230] width 80 height 20
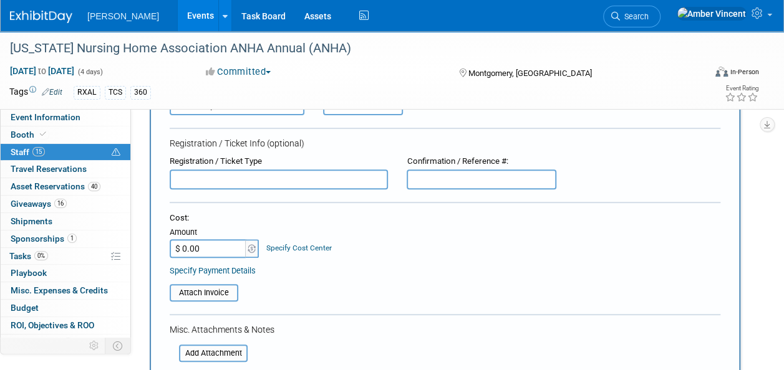
scroll to position [249, 0]
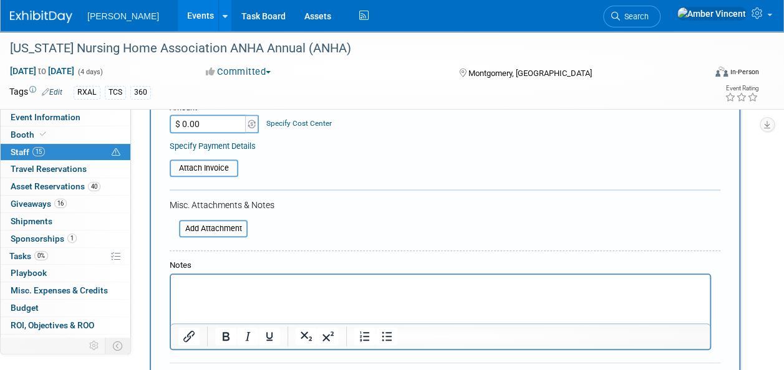
click at [214, 290] on p "Rich Text Area. Press ALT-0 for help." at bounding box center [440, 286] width 524 height 12
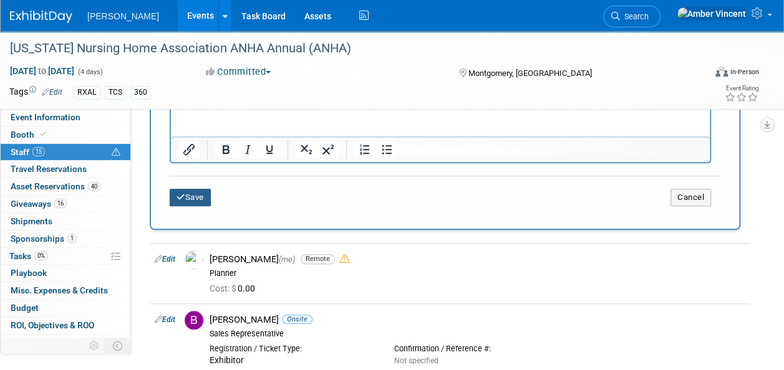
click at [195, 204] on button "Save" at bounding box center [190, 197] width 41 height 17
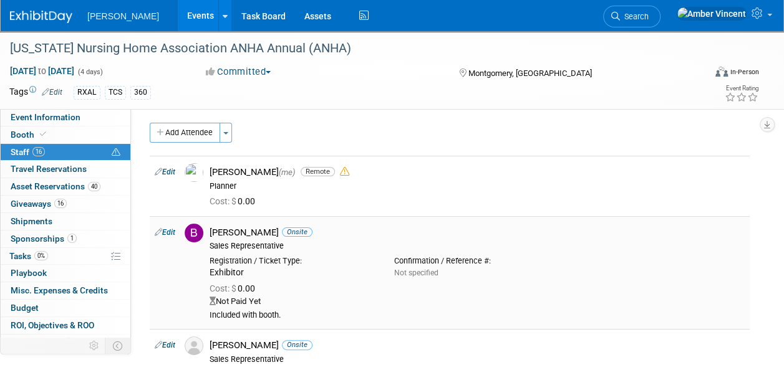
scroll to position [0, 0]
